Goal: Task Accomplishment & Management: Use online tool/utility

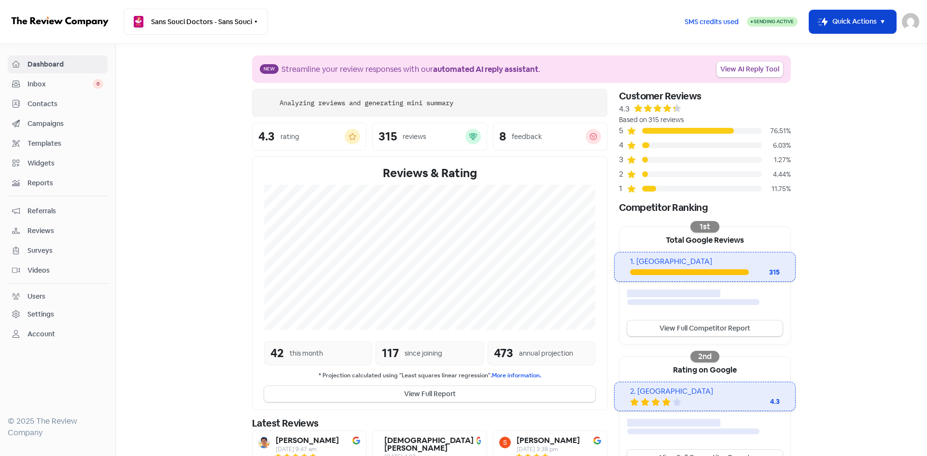
click at [838, 30] on button "Icon For Thunder-move Quick Actions" at bounding box center [852, 21] width 87 height 23
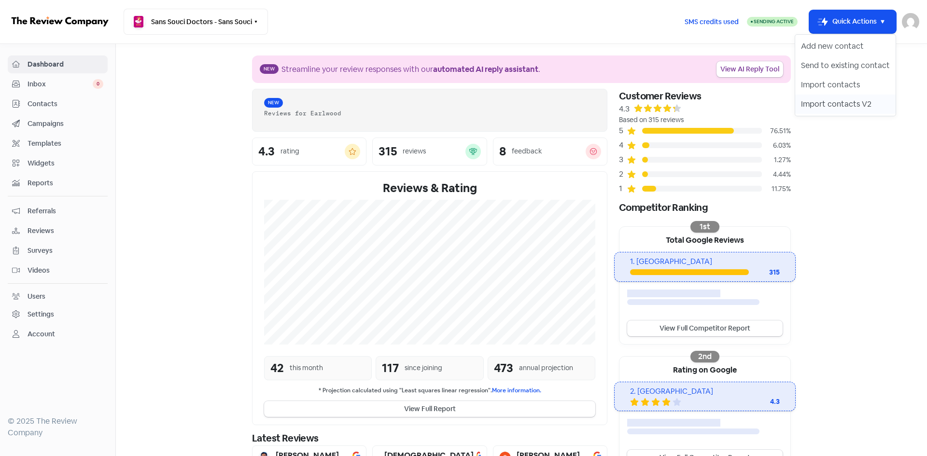
click at [835, 100] on button "Import contacts V2" at bounding box center [845, 104] width 100 height 19
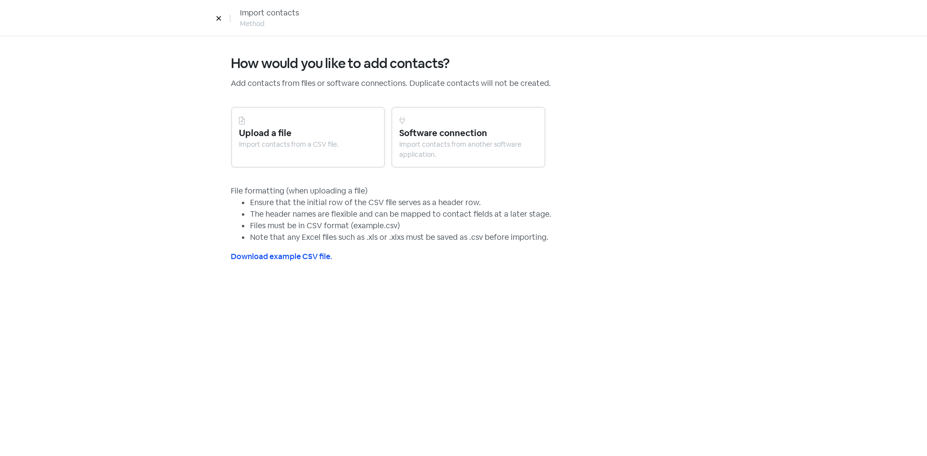
click at [333, 134] on div "Upload a file" at bounding box center [308, 132] width 138 height 13
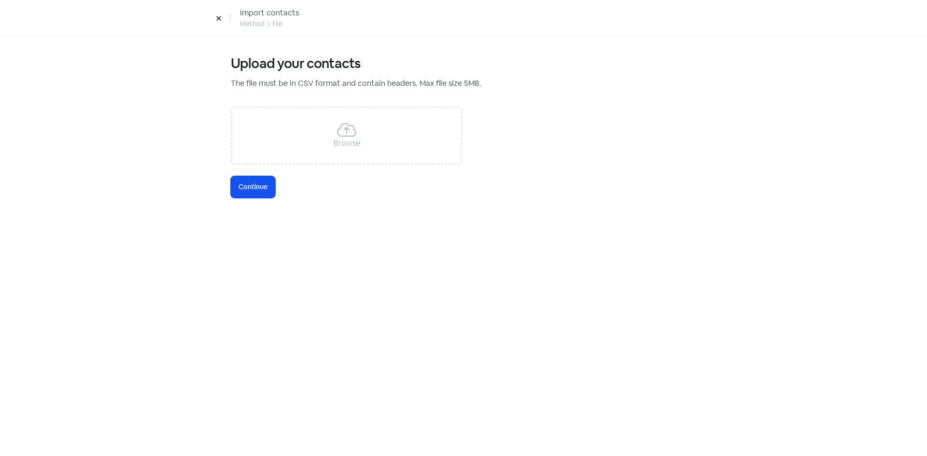
click at [321, 140] on div "Browse" at bounding box center [347, 136] width 232 height 58
click at [256, 185] on span "Continue" at bounding box center [252, 187] width 29 height 10
click at [221, 18] on icon at bounding box center [219, 18] width 6 height 6
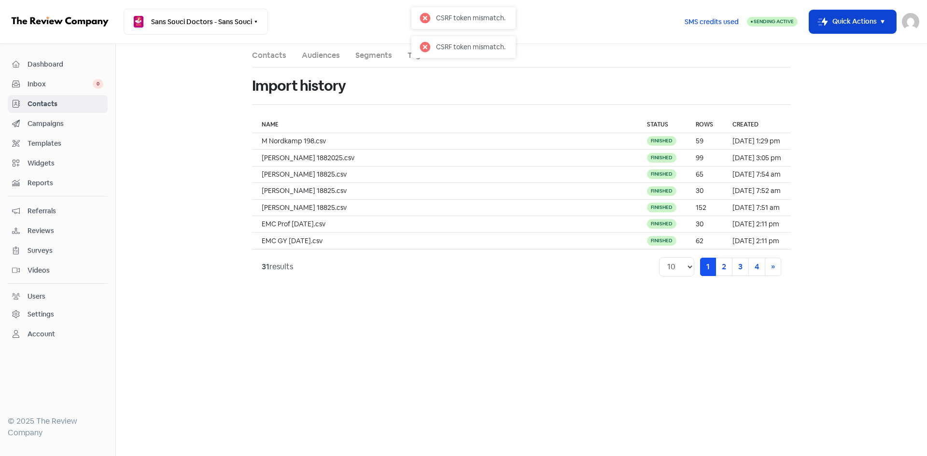
click at [871, 28] on button "Icon For Thunder-move Quick Actions" at bounding box center [852, 21] width 87 height 23
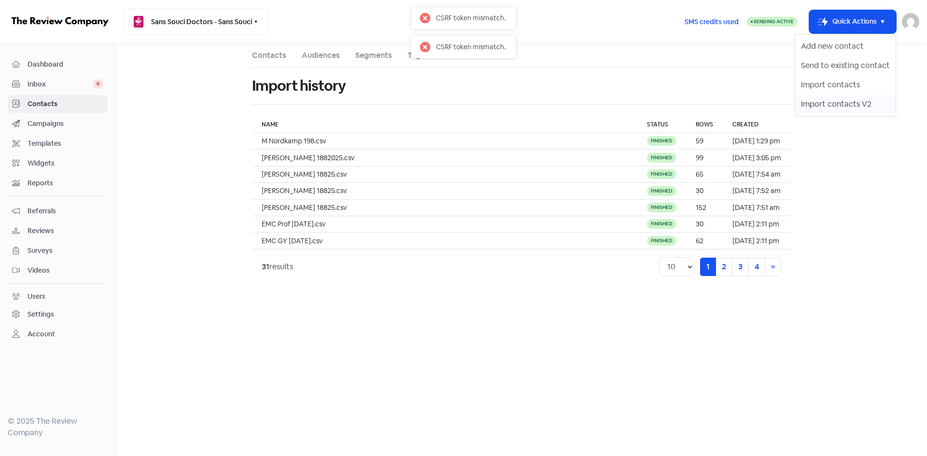
click at [823, 105] on button "Import contacts V2" at bounding box center [845, 104] width 100 height 19
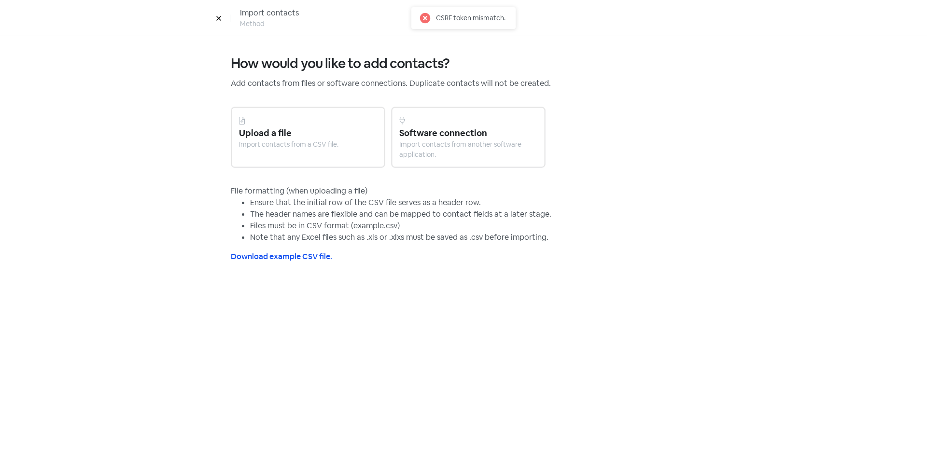
click at [304, 136] on div "Upload a file" at bounding box center [308, 132] width 138 height 13
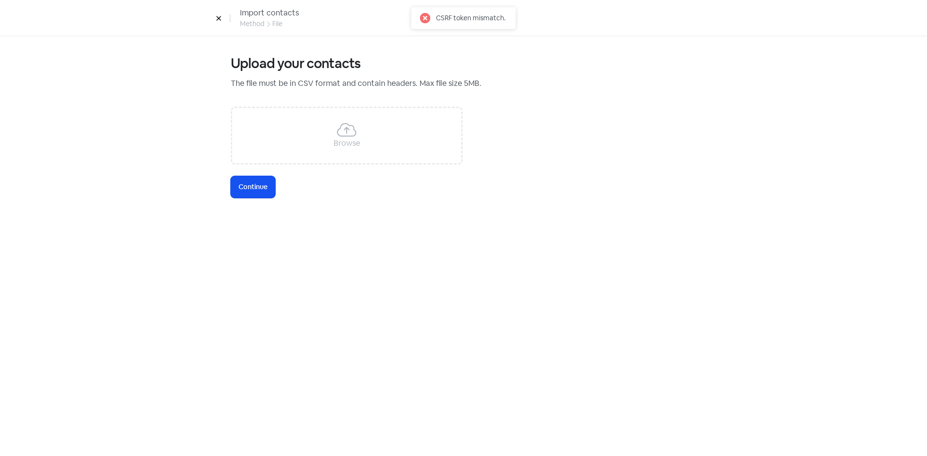
click at [304, 136] on div "Browse" at bounding box center [347, 136] width 232 height 58
click at [246, 186] on span "Continue" at bounding box center [252, 187] width 29 height 10
